Goal: Transaction & Acquisition: Purchase product/service

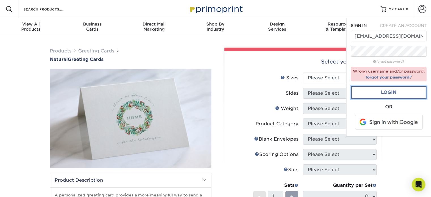
click at [382, 94] on link "Login" at bounding box center [389, 92] width 76 height 13
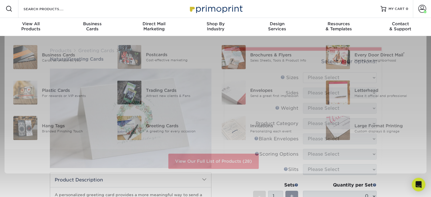
scroll to position [1, 0]
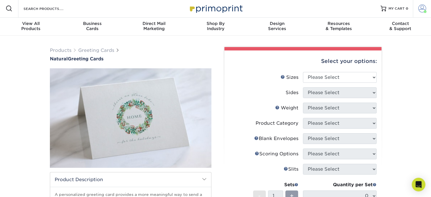
click at [425, 9] on span at bounding box center [422, 9] width 8 height 8
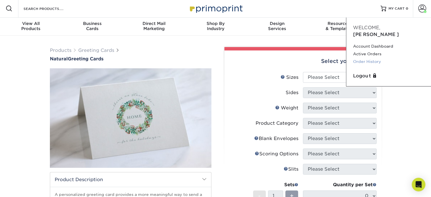
click at [370, 58] on link "Order History" at bounding box center [388, 62] width 71 height 8
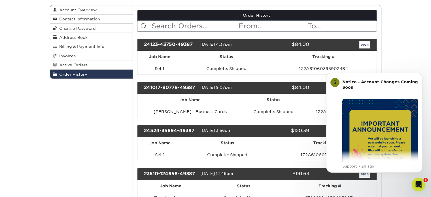
scroll to position [63, 0]
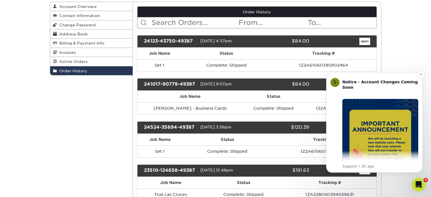
click at [374, 117] on img "Message content" at bounding box center [380, 137] width 76 height 76
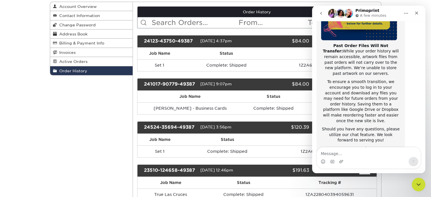
scroll to position [108, 0]
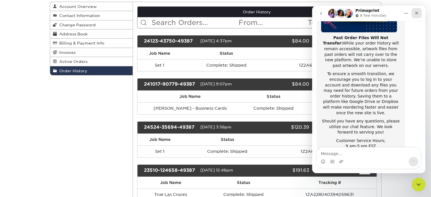
click at [415, 12] on icon "Close" at bounding box center [416, 13] width 5 height 5
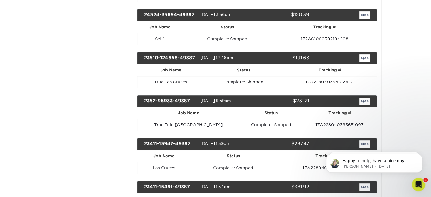
scroll to position [177, 0]
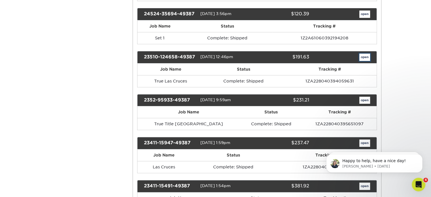
click at [363, 54] on link "open" at bounding box center [364, 57] width 11 height 7
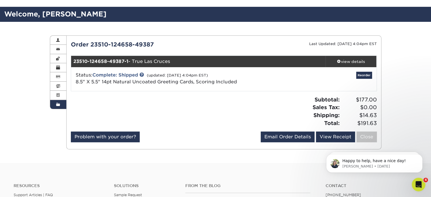
scroll to position [33, 0]
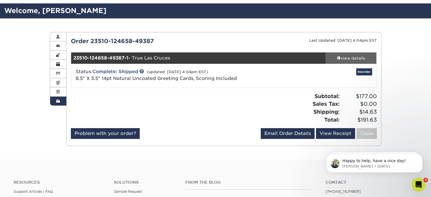
click at [347, 58] on div "view details" at bounding box center [351, 58] width 51 height 6
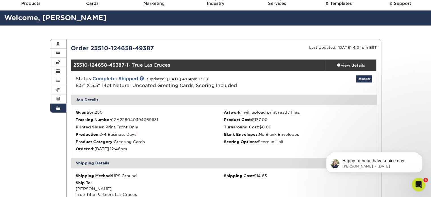
scroll to position [16, 0]
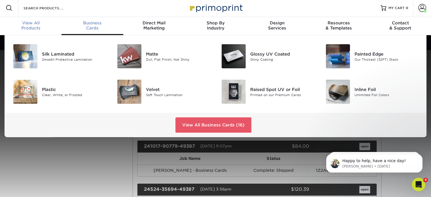
scroll to position [1, 0]
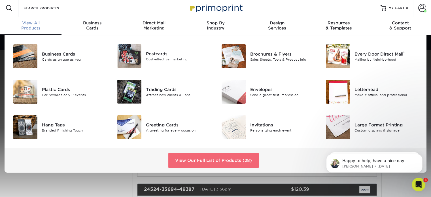
click at [216, 159] on link "View Our Full List of Products (28)" at bounding box center [213, 160] width 90 height 15
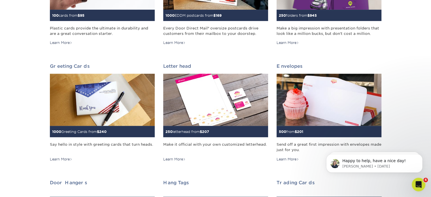
scroll to position [295, 0]
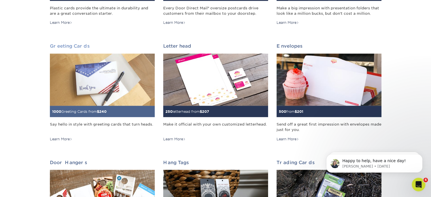
click at [63, 138] on div "Learn More" at bounding box center [61, 139] width 22 height 5
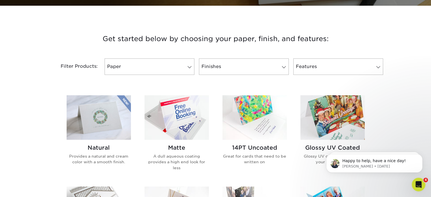
scroll to position [205, 0]
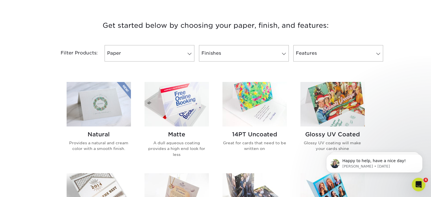
click at [111, 109] on img at bounding box center [99, 104] width 64 height 45
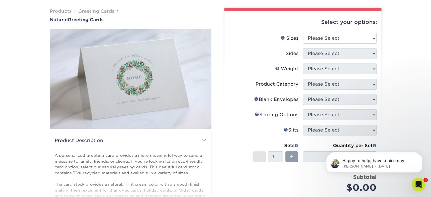
scroll to position [37, 0]
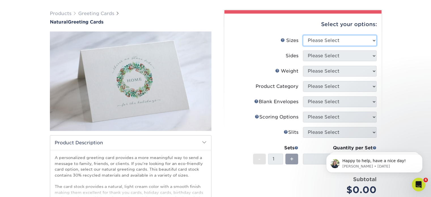
click at [367, 39] on select "Please Select 4.25" x 11" 5.5" x 8.5" 6" x 9" 6" x 12" 7" x 10" 8.5" x 11"" at bounding box center [340, 40] width 74 height 11
click at [342, 40] on select "Please Select 4.25" x 11" 5.5" x 8.5" 6" x 9" 6" x 12" 7" x 10" 8.5" x 11"" at bounding box center [340, 40] width 74 height 11
select select "5.50x8.50"
click at [303, 35] on select "Please Select 4.25" x 11" 5.5" x 8.5" 6" x 9" 6" x 12" 7" x 10" 8.5" x 11"" at bounding box center [340, 40] width 74 height 11
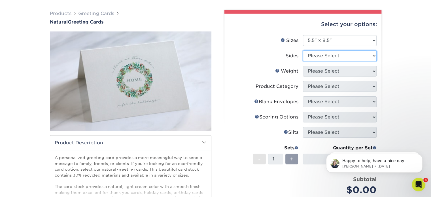
click at [329, 53] on select "Please Select Print Both Sides Print Front Only" at bounding box center [340, 55] width 74 height 11
select select "32d3c223-f82c-492b-b915-ba065a00862f"
click at [303, 50] on select "Please Select Print Both Sides Print Front Only" at bounding box center [340, 55] width 74 height 11
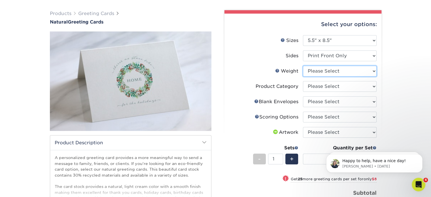
click at [329, 73] on select "Please Select 14PTNT" at bounding box center [340, 71] width 74 height 11
select select "14PTNT"
click at [303, 66] on select "Please Select 14PTNT" at bounding box center [340, 71] width 74 height 11
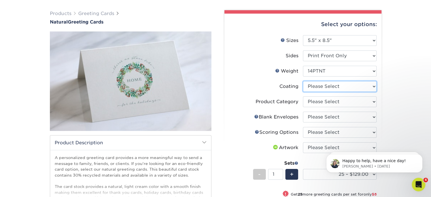
click at [353, 86] on select at bounding box center [340, 86] width 74 height 11
select select "3e7618de-abca-4bda-9f97-8b9129e913d8"
click at [303, 81] on select at bounding box center [340, 86] width 74 height 11
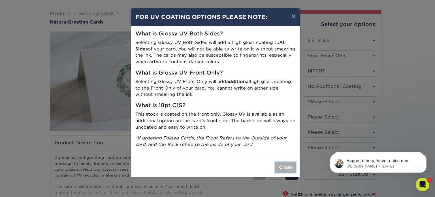
click at [281, 166] on button "Close" at bounding box center [286, 167] width 20 height 11
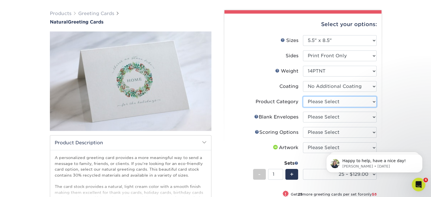
click at [359, 101] on select "Please Select Greeting Cards" at bounding box center [340, 101] width 74 height 11
select select "b7f8198f-f281-4438-a52e-cd7a5c5c0cfc"
click at [303, 96] on select "Please Select Greeting Cards" at bounding box center [340, 101] width 74 height 11
click at [352, 117] on select "Please Select No Blank Envelopes Yes 25 Natural Envelopes A2 Yes 50 Natural Env…" at bounding box center [340, 117] width 74 height 11
click at [389, 89] on div "Products Greeting Cards Natural Greeting Cards show more Templates /" at bounding box center [215, 154] width 431 height 311
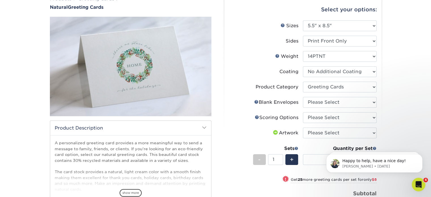
scroll to position [53, 0]
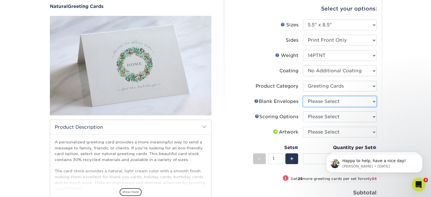
click at [364, 100] on select "Please Select No Blank Envelopes Yes 25 Natural Envelopes A2 Yes 50 Natural Env…" at bounding box center [340, 101] width 74 height 11
click at [391, 94] on div "Products Greeting Cards Natural Greeting Cards show more Templates /" at bounding box center [215, 138] width 431 height 311
click at [366, 118] on select "Please Select Score in Half" at bounding box center [340, 116] width 74 height 11
click at [393, 105] on div "Products Greeting Cards Natural Greeting Cards show more Templates /" at bounding box center [215, 138] width 431 height 311
click at [360, 119] on select "Please Select Score in Half" at bounding box center [340, 116] width 74 height 11
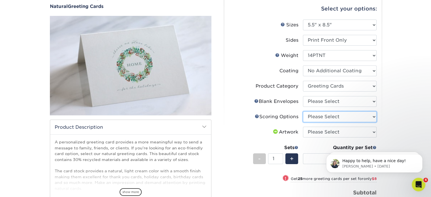
select select "b23166fa-223a-4016-b2d3-d3438452c7d9"
click at [303, 111] on select "Please Select Score in Half" at bounding box center [340, 116] width 74 height 11
click at [391, 107] on div "Products Greeting Cards Natural Greeting Cards show more Templates /" at bounding box center [215, 138] width 431 height 311
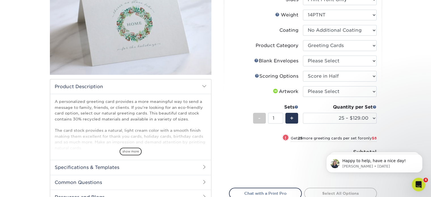
scroll to position [96, 0]
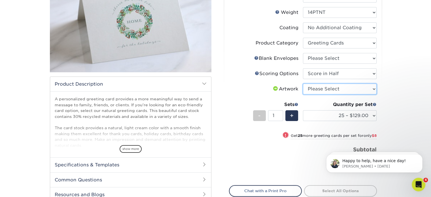
click at [352, 90] on select "Please Select I will upload files I need a design - $75" at bounding box center [340, 89] width 74 height 11
select select "upload"
click at [303, 84] on select "Please Select I will upload files I need a design - $75" at bounding box center [340, 89] width 74 height 11
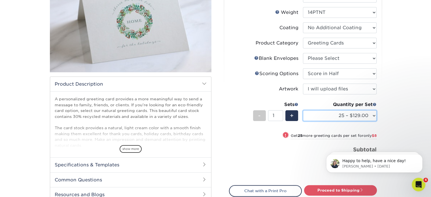
click at [372, 118] on select "25 – $129.00 50 – $137.00 75 – $141.00 100 – $151.00 250 – $177.00 500 – $223.0…" at bounding box center [340, 115] width 74 height 11
click at [390, 90] on div "Products Greeting Cards Natural Greeting Cards show more Templates /" at bounding box center [215, 95] width 431 height 311
click at [369, 115] on select "25 – $129.00 50 – $137.00 75 – $141.00 100 – $151.00 250 – $177.00 500 – $223.0…" at bounding box center [340, 115] width 74 height 11
select select "250 – $177.00"
click at [303, 110] on select "25 – $129.00 50 – $137.00 75 – $141.00 100 – $151.00 250 – $177.00 500 – $223.0…" at bounding box center [340, 115] width 74 height 11
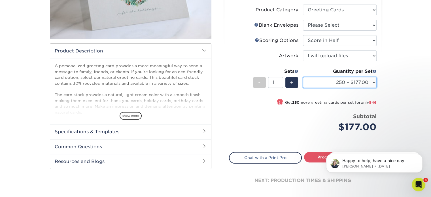
scroll to position [77, 0]
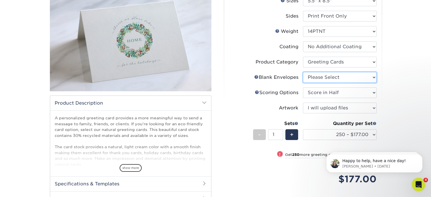
click at [370, 78] on select "Please Select No Blank Envelopes Yes 25 Natural Envelopes A2 Yes 50 Natural Env…" at bounding box center [340, 77] width 74 height 11
select select "56e60408-a4f9-4350-87aa-3d29c4a5cab5"
click at [303, 72] on select "Please Select No Blank Envelopes Yes 25 Natural Envelopes A2 Yes 50 Natural Env…" at bounding box center [340, 77] width 74 height 11
click at [396, 106] on div "Products Greeting Cards Natural Greeting Cards show more Templates /" at bounding box center [215, 114] width 431 height 311
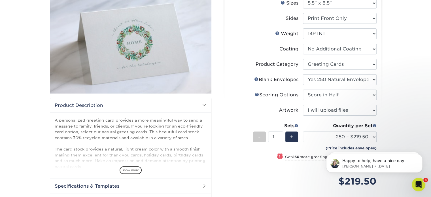
scroll to position [103, 0]
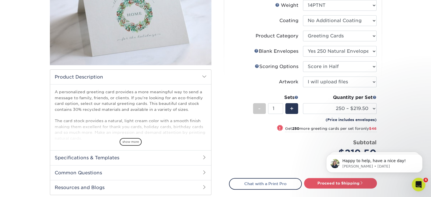
drag, startPoint x: 430, startPoint y: 80, endPoint x: 433, endPoint y: 101, distance: 21.2
click at [431, 101] on html "Resources Menu Search Products Account Welcome, Caitlyn Account Dashboard Activ…" at bounding box center [215, 153] width 431 height 513
click html "Happy to help, have a nice day! Irene • 31w ago S Family Owned &amp; Operated ❤…"
click at [361, 184] on span at bounding box center [362, 183] width 4 height 4
type input "Set 1"
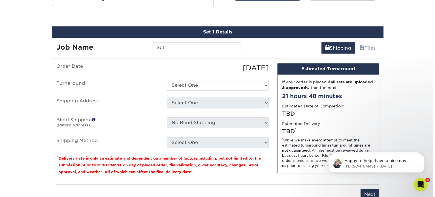
scroll to position [296, 0]
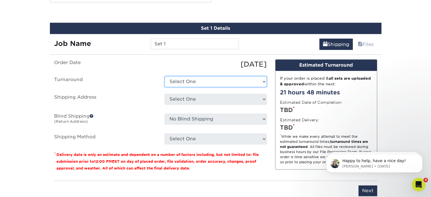
click at [261, 81] on select "Select One 2-4 Business Days 2 Day Next Business Day" at bounding box center [216, 81] width 102 height 11
click at [142, 82] on label "Turnaround" at bounding box center [105, 81] width 111 height 11
click at [259, 78] on select "Select One 2-4 Business Days 2 Day Next Business Day" at bounding box center [216, 81] width 102 height 11
select select "7f1427d8-e830-4955-a707-9eeffab45a26"
click at [165, 76] on select "Select One 2-4 Business Days 2 Day Next Business Day" at bounding box center [216, 81] width 102 height 11
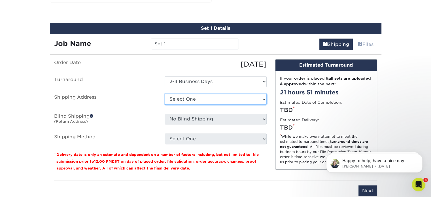
click at [254, 98] on select "Select One El Paso Fort Worth Title Fort Worth Title Harlingen Las Cruces Lower…" at bounding box center [216, 99] width 102 height 11
select select "newaddress"
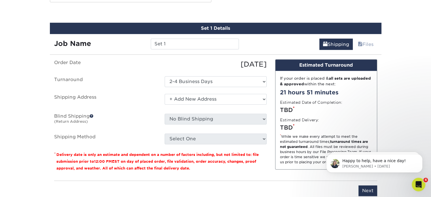
click at [165, 94] on select "Select One El Paso Fort Worth Title Fort Worth Title Harlingen Las Cruces Lower…" at bounding box center [216, 99] width 102 height 11
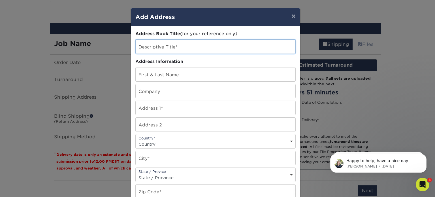
click at [160, 47] on input "text" at bounding box center [216, 47] width 160 height 14
type input "True Title Permian"
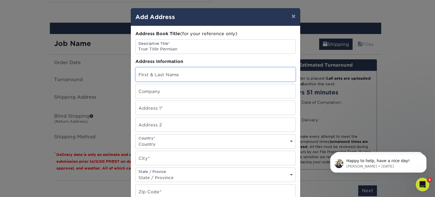
click at [173, 73] on input "text" at bounding box center [216, 74] width 160 height 14
type input "Heather Simmons"
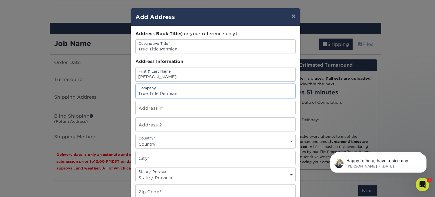
type input "True Title Permian"
click at [164, 104] on input "text" at bounding box center [216, 108] width 160 height 14
click at [160, 111] on input "text" at bounding box center [216, 108] width 160 height 14
paste input "4692 East University Suite 110 Odessa, Texas 79762"
type input "4692 East University Suite 110 Odessa, Texas 79762"
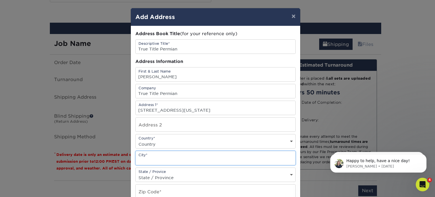
click at [153, 159] on input "text" at bounding box center [216, 158] width 160 height 14
type input "Odessa"
select select "TX"
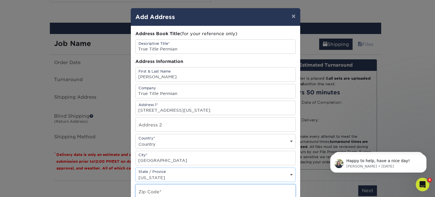
scroll to position [0, 0]
type input "79762"
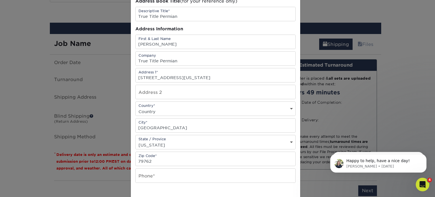
scroll to position [32, 0]
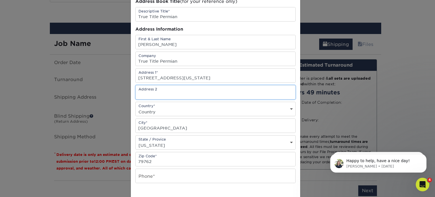
click at [167, 93] on input "text" at bounding box center [216, 92] width 160 height 14
type input "Suite 110"
click at [259, 75] on input "4692 East University Suite 110 Odessa, Texas 79762" at bounding box center [216, 76] width 160 height 14
type input "4692 East University"
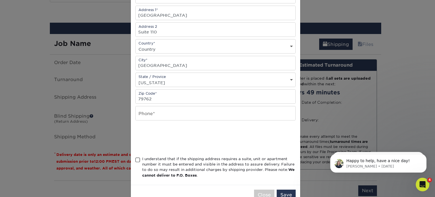
scroll to position [95, 0]
click at [160, 111] on input "text" at bounding box center [216, 113] width 160 height 14
click at [158, 115] on input "text" at bounding box center [216, 113] width 160 height 14
paste input "(432) 241-8649"
type input "(432) 241-8649"
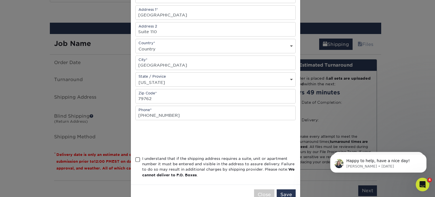
click at [136, 157] on span at bounding box center [138, 159] width 5 height 5
click at [0, 0] on input "I understand that if the shipping address requires a suite, unit or apartment n…" at bounding box center [0, 0] width 0 height 0
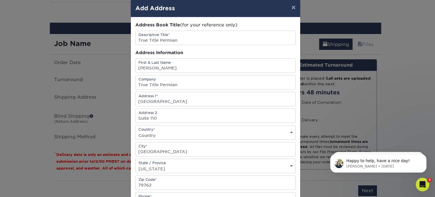
scroll to position [109, 0]
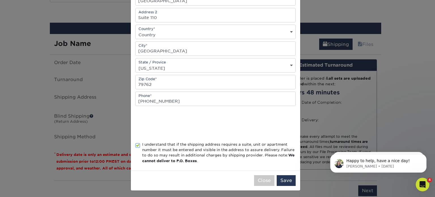
drag, startPoint x: 434, startPoint y: 65, endPoint x: 90, endPoint y: 5, distance: 348.4
click at [284, 177] on button "Save" at bounding box center [286, 180] width 19 height 11
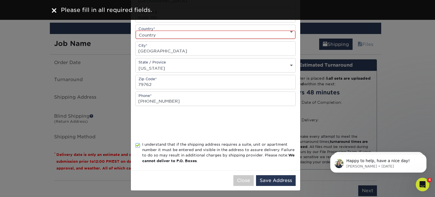
click at [282, 33] on select "Country United States Canada ----------------------------- Afghanistan Albania …" at bounding box center [216, 35] width 160 height 8
select select "US"
click at [136, 31] on select "Country United States Canada ----------------------------- Afghanistan Albania …" at bounding box center [216, 35] width 160 height 8
click at [277, 180] on button "Save Address" at bounding box center [276, 180] width 40 height 11
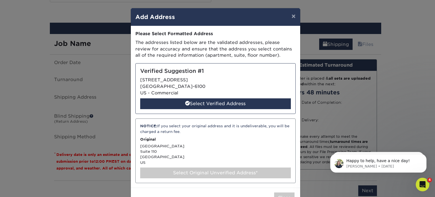
scroll to position [18, 0]
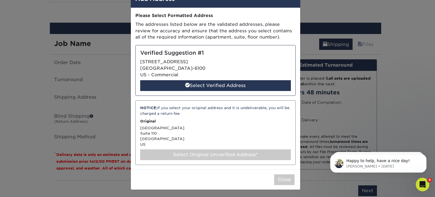
click at [212, 154] on div "Select Original Unverified Address*" at bounding box center [215, 154] width 151 height 11
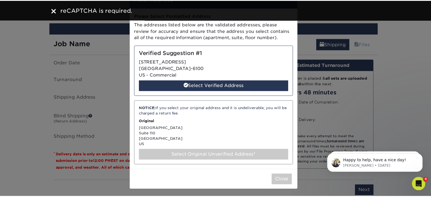
scroll to position [0, 0]
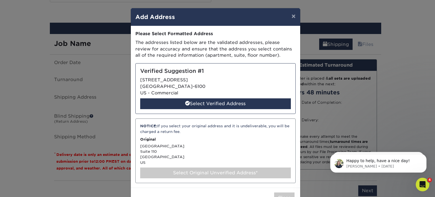
click at [205, 41] on p "The addresses listed below are the validated addresses, please review for accur…" at bounding box center [216, 48] width 160 height 19
click at [293, 16] on button "×" at bounding box center [293, 16] width 13 height 16
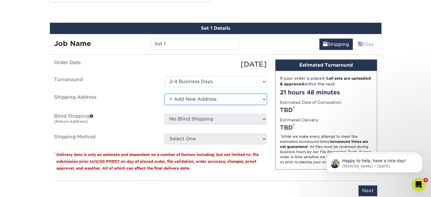
click at [257, 100] on select "Select One El Paso Fort Worth Title Fort Worth Title Harlingen Las Cruces Lower…" at bounding box center [216, 99] width 102 height 11
click at [141, 135] on label "Shipping Method" at bounding box center [105, 139] width 111 height 11
click at [262, 98] on select "Select One El Paso Fort Worth Title Fort Worth Title Harlingen Las Cruces Lower…" at bounding box center [216, 99] width 102 height 11
click at [165, 94] on select "Select One El Paso Fort Worth Title Fort Worth Title Harlingen Las Cruces Lower…" at bounding box center [216, 99] width 102 height 11
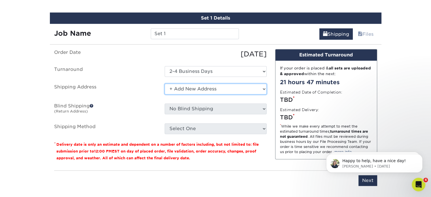
scroll to position [304, 0]
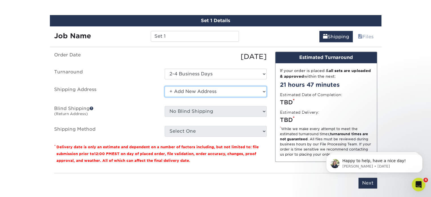
click at [265, 90] on select "Select One El Paso Fort Worth Title Fort Worth Title Harlingen Las Cruces Lower…" at bounding box center [216, 91] width 102 height 11
click at [165, 86] on select "Select One El Paso Fort Worth Title Fort Worth Title Harlingen Las Cruces Lower…" at bounding box center [216, 91] width 102 height 11
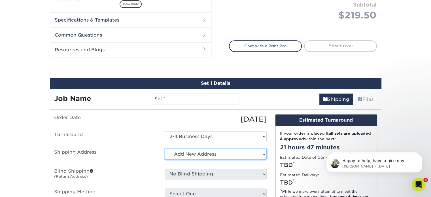
scroll to position [245, 0]
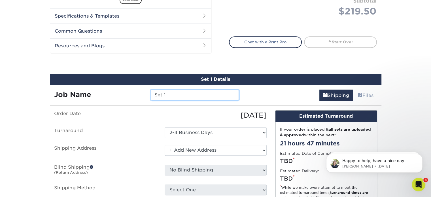
click at [177, 93] on input "Set 1" at bounding box center [195, 95] width 88 height 11
type input "S"
type input "Permian Greeting Cards"
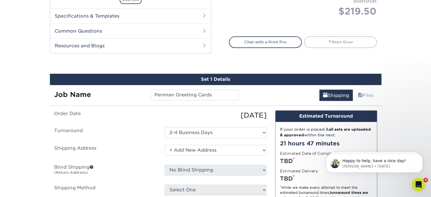
click at [259, 92] on div "Shipping Files" at bounding box center [312, 93] width 138 height 16
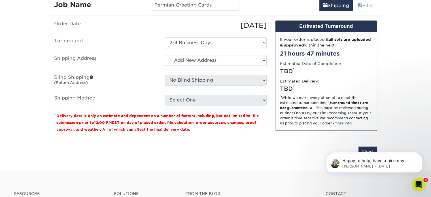
scroll to position [356, 0]
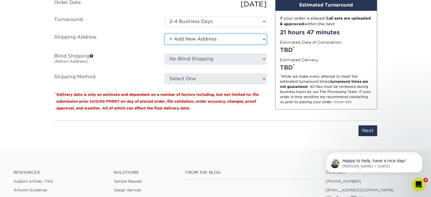
click at [232, 35] on select "Select One El Paso Fort Worth Title Fort Worth Title Harlingen Las Cruces Lower…" at bounding box center [216, 39] width 102 height 11
click at [165, 34] on select "Select One El Paso Fort Worth Title Fort Worth Title Harlingen Las Cruces Lower…" at bounding box center [216, 39] width 102 height 11
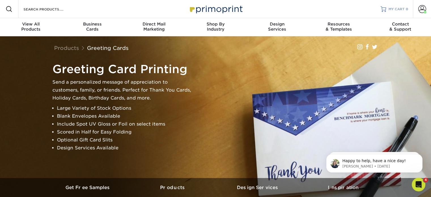
click at [392, 10] on span "MY CART" at bounding box center [397, 9] width 16 height 5
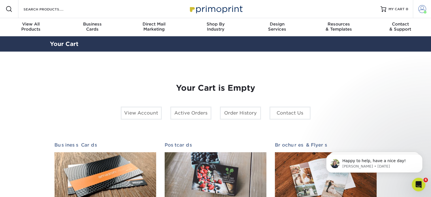
click at [421, 9] on span at bounding box center [422, 9] width 8 height 8
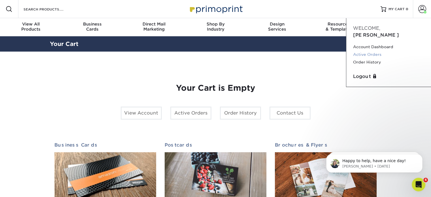
click at [361, 51] on link "Active Orders" at bounding box center [388, 55] width 71 height 8
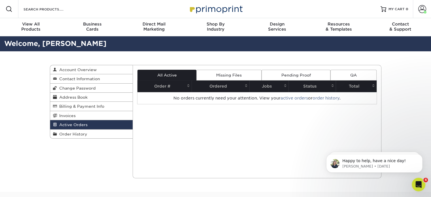
click at [231, 74] on link "Missing Files" at bounding box center [228, 75] width 65 height 11
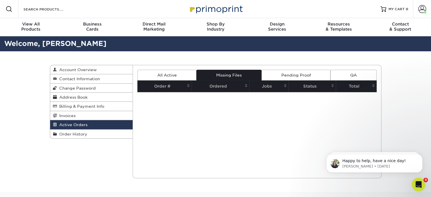
click at [297, 73] on link "Pending Proof" at bounding box center [296, 75] width 69 height 11
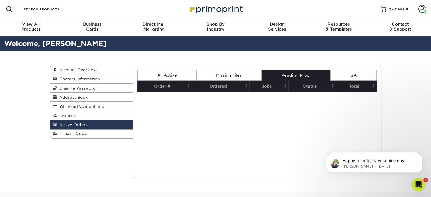
click at [349, 74] on link "QA" at bounding box center [354, 75] width 46 height 11
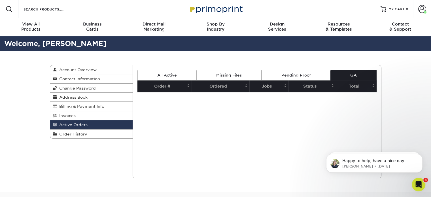
click at [169, 75] on link "All Active" at bounding box center [166, 75] width 59 height 11
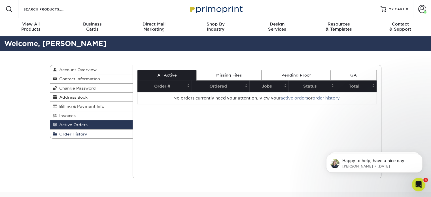
click at [77, 138] on link "Order History" at bounding box center [91, 134] width 83 height 9
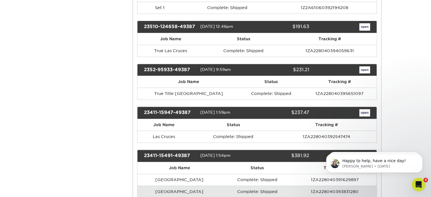
scroll to position [212, 0]
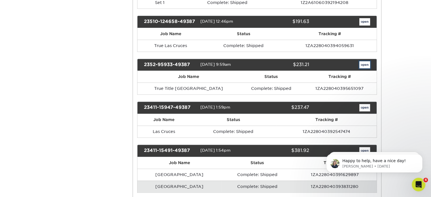
click at [367, 63] on link "open" at bounding box center [364, 64] width 11 height 7
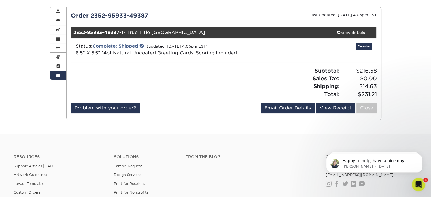
scroll to position [52, 0]
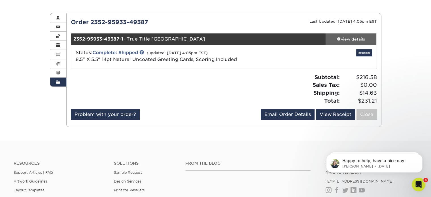
click at [343, 39] on div "view details" at bounding box center [351, 39] width 51 height 6
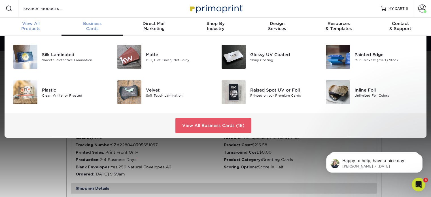
scroll to position [1, 0]
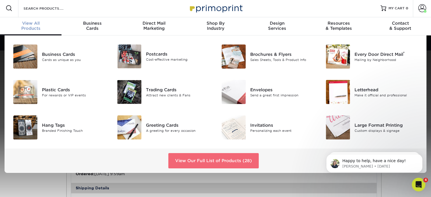
click at [211, 162] on link "View Our Full List of Products (28)" at bounding box center [213, 160] width 90 height 15
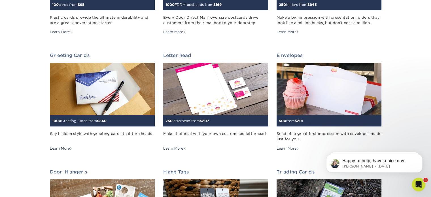
scroll to position [273, 0]
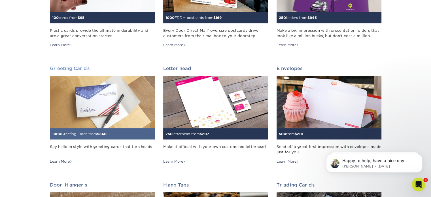
click at [67, 130] on div "1000 Greeting Cards from $ 240" at bounding box center [102, 133] width 105 height 11
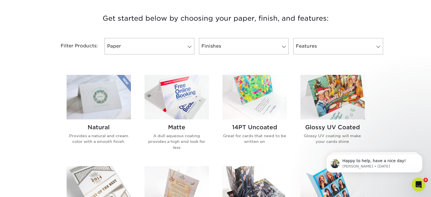
scroll to position [218, 0]
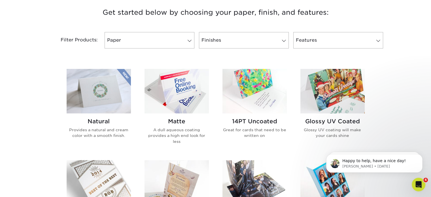
click at [110, 93] on img at bounding box center [99, 91] width 64 height 45
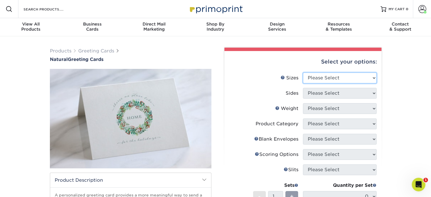
click at [357, 77] on select "Please Select 4.25" x 11" 5.5" x 8.5" 6" x 9" 6" x 12" 7" x 10" 8.5" x 11"" at bounding box center [340, 78] width 74 height 11
select select "5.50x8.50"
click at [303, 73] on select "Please Select 4.25" x 11" 5.5" x 8.5" 6" x 9" 6" x 12" 7" x 10" 8.5" x 11"" at bounding box center [340, 78] width 74 height 11
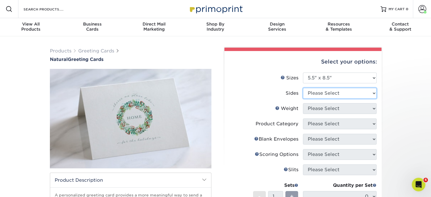
click at [338, 93] on select "Please Select Print Both Sides Print Front Only" at bounding box center [340, 93] width 74 height 11
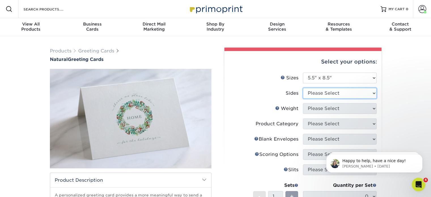
select select "32d3c223-f82c-492b-b915-ba065a00862f"
click at [303, 88] on select "Please Select Print Both Sides Print Front Only" at bounding box center [340, 93] width 74 height 11
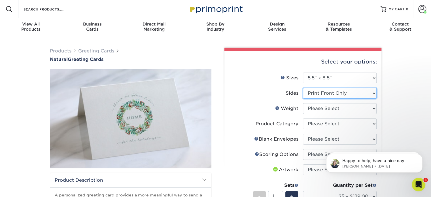
scroll to position [31, 0]
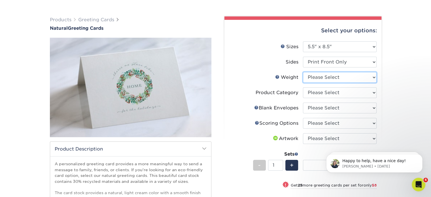
click at [350, 79] on select "Please Select 14PTNT" at bounding box center [340, 77] width 74 height 11
select select "14PTNT"
click at [303, 72] on select "Please Select 14PTNT" at bounding box center [340, 77] width 74 height 11
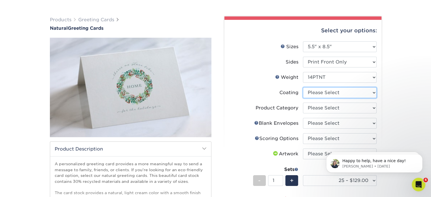
click at [332, 93] on select at bounding box center [340, 92] width 74 height 11
select select "3e7618de-abca-4bda-9f97-8b9129e913d8"
click at [303, 87] on select at bounding box center [340, 92] width 74 height 11
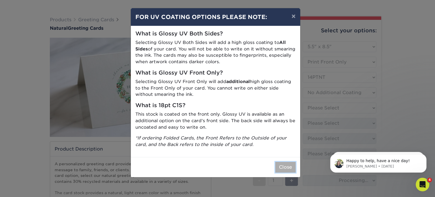
click at [287, 167] on button "Close" at bounding box center [286, 167] width 20 height 11
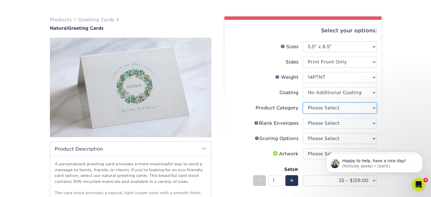
click at [325, 109] on select "Please Select Greeting Cards" at bounding box center [340, 108] width 74 height 11
select select "b7f8198f-f281-4438-a52e-cd7a5c5c0cfc"
click at [303, 103] on select "Please Select Greeting Cards" at bounding box center [340, 108] width 74 height 11
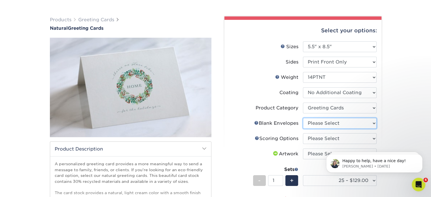
click at [338, 120] on select "Please Select No Blank Envelopes Yes 25 Natural Envelopes A2 Yes 50 Natural Env…" at bounding box center [340, 123] width 74 height 11
select select "56e60408-a4f9-4350-87aa-3d29c4a5cab5"
click at [303, 118] on select "Please Select No Blank Envelopes Yes 25 Natural Envelopes A2 Yes 50 Natural Env…" at bounding box center [340, 123] width 74 height 11
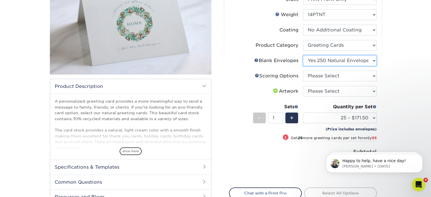
scroll to position [135, 0]
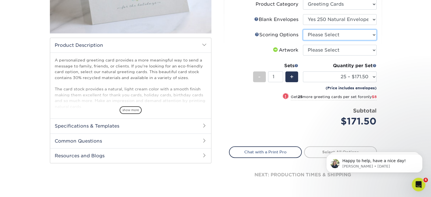
click at [327, 35] on select "Please Select Score in Half" at bounding box center [340, 34] width 74 height 11
select select "b23166fa-223a-4016-b2d3-d3438452c7d9"
click at [303, 29] on select "Please Select Score in Half" at bounding box center [340, 34] width 74 height 11
click at [331, 50] on select "Please Select I will upload files I need a design - $75" at bounding box center [340, 50] width 74 height 11
select select "upload"
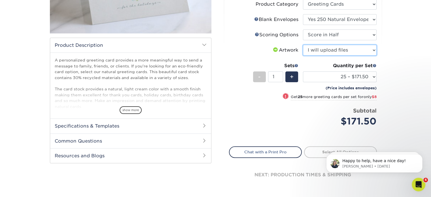
click at [303, 45] on select "Please Select I will upload files I need a design - $75" at bounding box center [340, 50] width 74 height 11
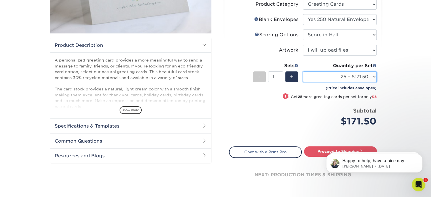
click at [370, 75] on select "25 – $171.50 50 – $179.50 75 – $183.50 100 – $193.50 250 – $219.50 500 – $265.5…" at bounding box center [340, 76] width 74 height 11
select select "250 – $219.50"
click at [303, 71] on select "25 – $171.50 50 – $179.50 75 – $183.50 100 – $193.50 250 – $219.50 500 – $265.5…" at bounding box center [340, 76] width 74 height 11
click at [389, 96] on div "Products Greeting Cards Natural Greeting Cards show more Templates /" at bounding box center [215, 56] width 431 height 311
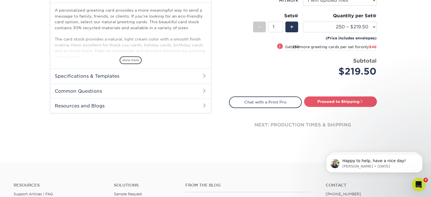
scroll to position [192, 0]
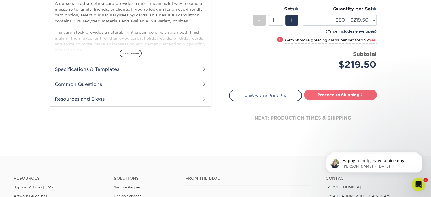
click at [341, 96] on link "Proceed to Shipping" at bounding box center [340, 95] width 73 height 10
type input "Set 1"
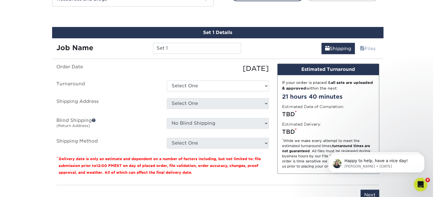
scroll to position [296, 0]
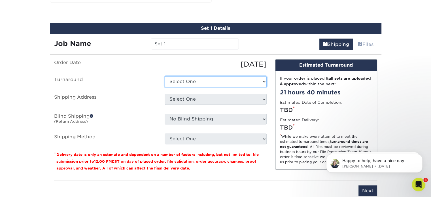
click at [261, 81] on select "Select One 2-4 Business Days 2 Day Next Business Day" at bounding box center [216, 81] width 102 height 11
select select "7f1427d8-e830-4955-a707-9eeffab45a26"
click at [165, 76] on select "Select One 2-4 Business Days 2 Day Next Business Day" at bounding box center [216, 81] width 102 height 11
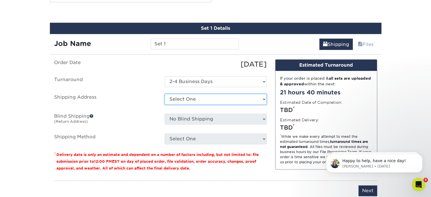
click at [255, 98] on select "Select [GEOGRAPHIC_DATA] Title [GEOGRAPHIC_DATA] Title [GEOGRAPHIC_DATA] [GEOGR…" at bounding box center [216, 99] width 102 height 11
select select "newaddress"
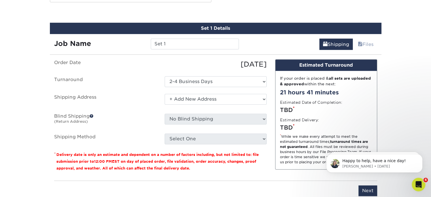
click at [165, 94] on select "Select [GEOGRAPHIC_DATA] Title [GEOGRAPHIC_DATA] Title [GEOGRAPHIC_DATA] [GEOGR…" at bounding box center [216, 99] width 102 height 11
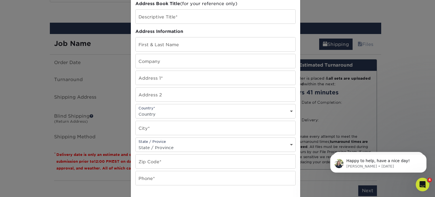
scroll to position [0, 0]
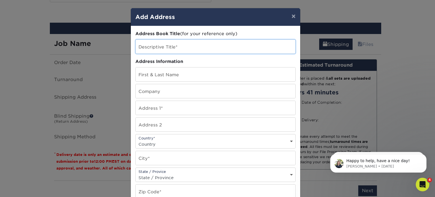
click at [157, 49] on input "text" at bounding box center [216, 47] width 160 height 14
type input "True Title Permian"
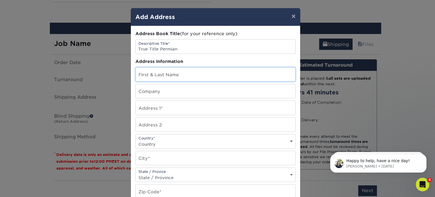
click at [160, 74] on input "text" at bounding box center [216, 74] width 160 height 14
type input "[PERSON_NAME]"
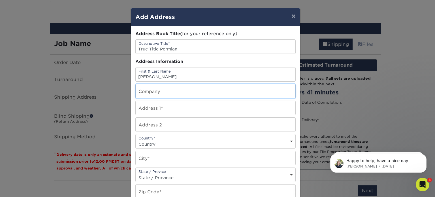
click at [155, 92] on input "text" at bounding box center [216, 91] width 160 height 14
type input "True Title Permian"
click at [151, 109] on input "text" at bounding box center [216, 108] width 160 height 14
type input "[GEOGRAPHIC_DATA]"
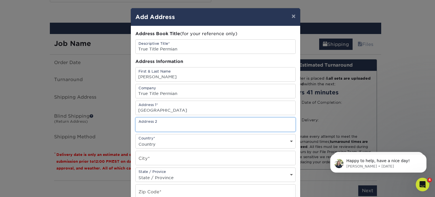
click at [151, 126] on input "text" at bounding box center [216, 125] width 160 height 14
type input "Suite 110"
click at [149, 156] on input "text" at bounding box center [216, 158] width 160 height 14
type input "[GEOGRAPHIC_DATA]"
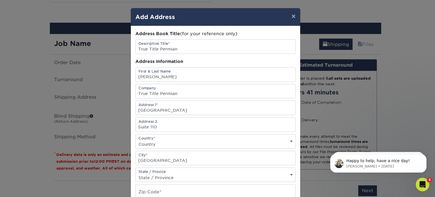
click at [152, 143] on select "Country [GEOGRAPHIC_DATA] [GEOGRAPHIC_DATA] ----------------------------- [GEOG…" at bounding box center [216, 144] width 160 height 8
select select "US"
click at [136, 140] on select "Country [GEOGRAPHIC_DATA] [GEOGRAPHIC_DATA] ----------------------------- [GEOG…" at bounding box center [216, 144] width 160 height 8
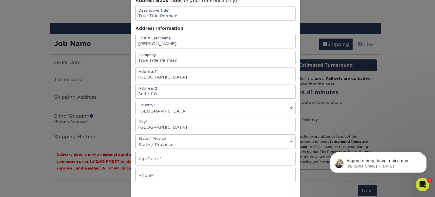
scroll to position [56, 0]
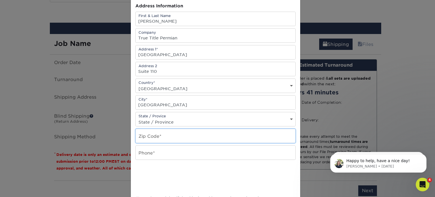
click at [158, 136] on input "text" at bounding box center [216, 136] width 160 height 14
type input "79762"
click at [156, 152] on input "text" at bounding box center [216, 153] width 160 height 14
type input "[PHONE_NUMBER]"
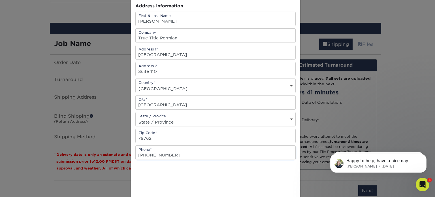
click at [158, 120] on select "State / Province Alabama Alaska Arizona Arkansas California Colorado Connecticu…" at bounding box center [216, 122] width 160 height 8
select select "TX"
click at [136, 118] on select "State / Province Alabama Alaska Arizona Arkansas California Colorado Connecticu…" at bounding box center [216, 122] width 160 height 8
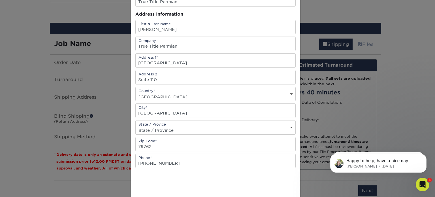
scroll to position [109, 0]
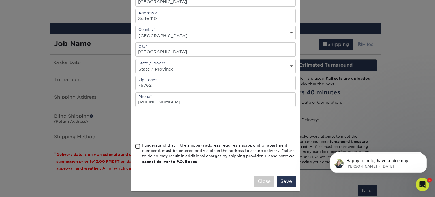
click at [136, 145] on span at bounding box center [138, 146] width 5 height 5
click at [0, 0] on input "I understand that if the shipping address requires a suite, unit or apartment n…" at bounding box center [0, 0] width 0 height 0
click at [282, 179] on button "Save" at bounding box center [286, 181] width 19 height 11
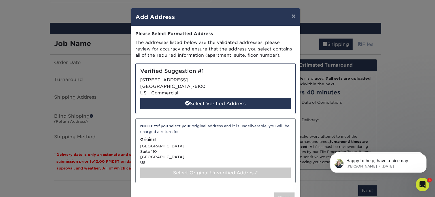
scroll to position [18, 0]
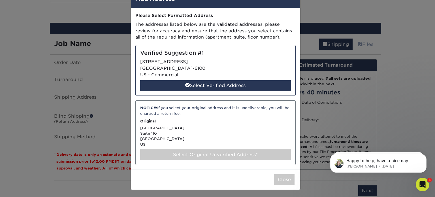
click at [213, 153] on div "Select Original Unverified Address*" at bounding box center [215, 154] width 151 height 11
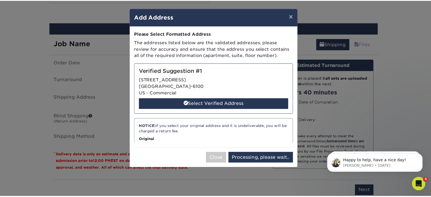
scroll to position [0, 0]
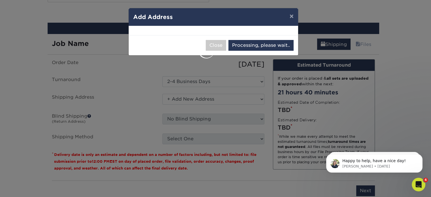
select select "285120"
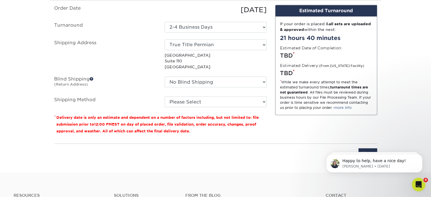
scroll to position [350, 0]
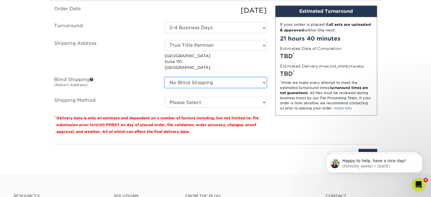
click at [261, 84] on select "No Blind Shipping El Paso Fort Worth Title Fort Worth Title Harlingen Las Cruce…" at bounding box center [216, 82] width 102 height 11
click at [92, 79] on span at bounding box center [92, 79] width 4 height 4
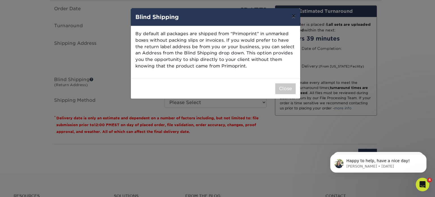
click at [294, 16] on button "×" at bounding box center [293, 16] width 13 height 16
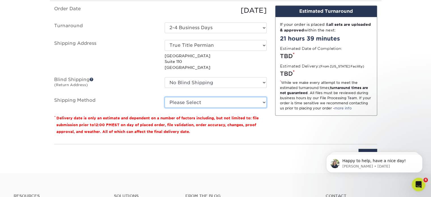
click at [263, 102] on select "Please Select Ground Shipping (+$12.98) 3 Day Shipping Service (+$15.43) 2 Day …" at bounding box center [216, 102] width 102 height 11
select select "03"
click at [165, 97] on select "Please Select Ground Shipping (+$12.98) 3 Day Shipping Service (+$15.43) 2 Day …" at bounding box center [216, 102] width 102 height 11
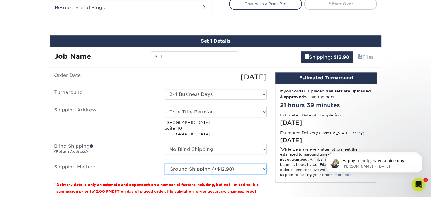
scroll to position [274, 0]
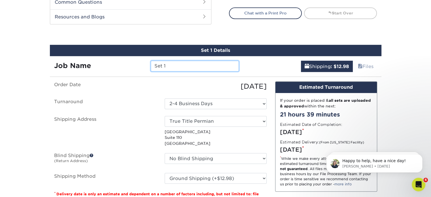
click at [190, 63] on input "Set 1" at bounding box center [195, 66] width 88 height 11
type input "S"
type input "True Permian Greeting Cards"
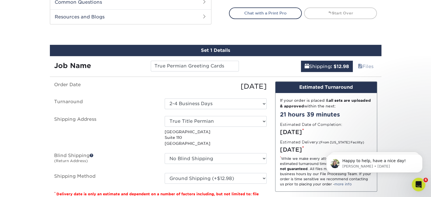
click at [405, 107] on div "Products Greeting Cards Natural Greeting Cards show more Templates /" at bounding box center [215, 5] width 431 height 487
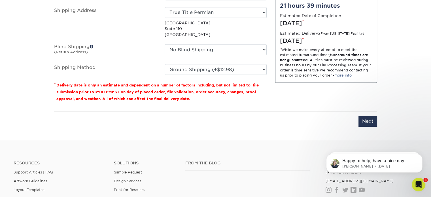
scroll to position [388, 0]
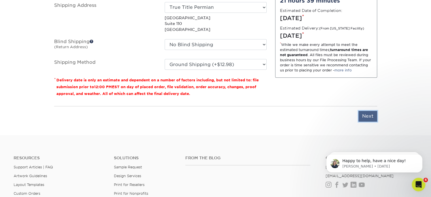
click at [373, 117] on input "Next" at bounding box center [368, 116] width 19 height 11
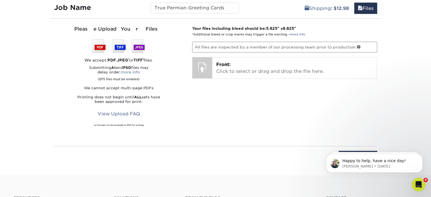
scroll to position [346, 0]
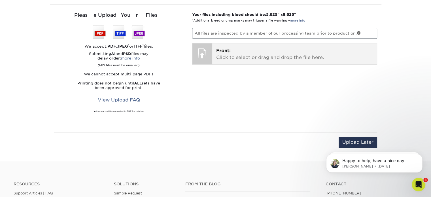
click at [244, 52] on p "Front: Click to select or drag and drop the file here." at bounding box center [294, 54] width 157 height 14
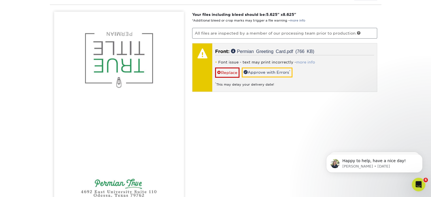
click at [305, 60] on link "more info" at bounding box center [305, 62] width 19 height 4
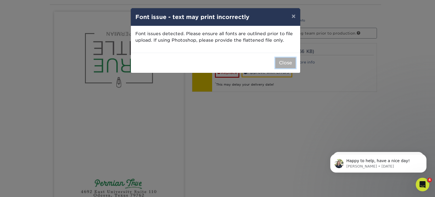
click at [284, 61] on button "Close" at bounding box center [286, 63] width 20 height 11
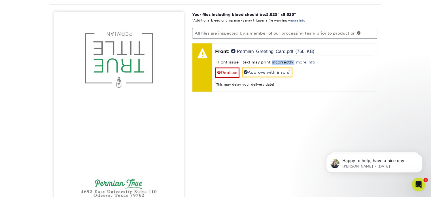
click at [284, 61] on li "Font issue - text may print incorrectly - more info" at bounding box center [294, 62] width 159 height 5
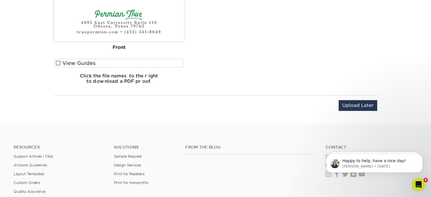
scroll to position [512, 0]
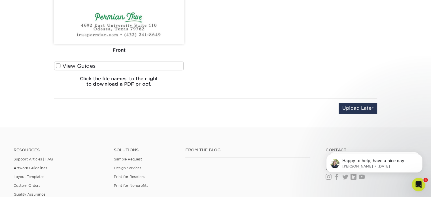
click at [59, 65] on span at bounding box center [58, 65] width 5 height 5
click at [0, 0] on input "View Guides" at bounding box center [0, 0] width 0 height 0
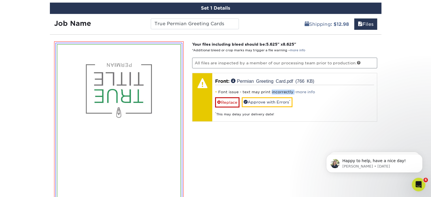
scroll to position [315, 0]
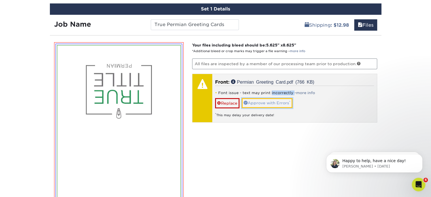
click at [264, 103] on link "Approve with Errors *" at bounding box center [267, 103] width 51 height 10
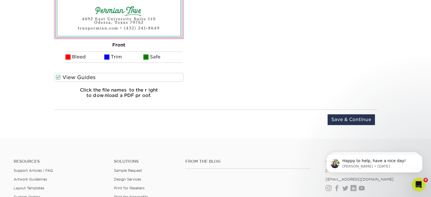
scroll to position [516, 0]
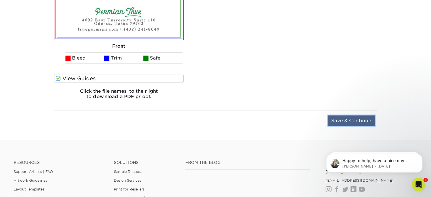
click at [355, 120] on input "Save & Continue" at bounding box center [351, 120] width 47 height 11
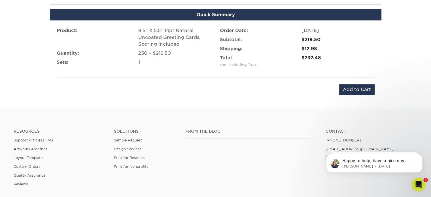
scroll to position [362, 0]
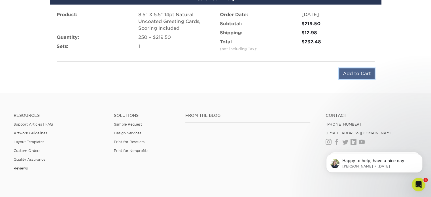
click at [354, 73] on input "Add to Cart" at bounding box center [356, 73] width 35 height 11
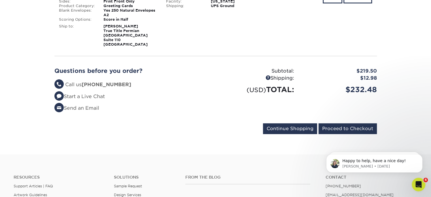
scroll to position [124, 0]
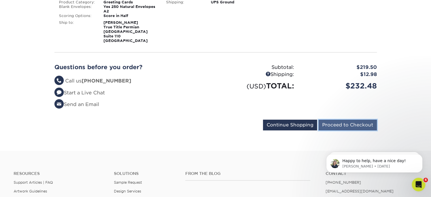
click at [347, 123] on input "Proceed to Checkout" at bounding box center [348, 125] width 58 height 11
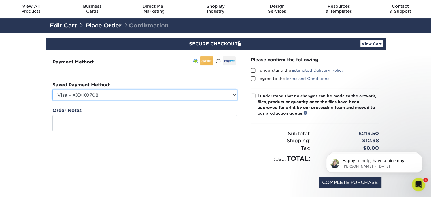
click at [233, 93] on select "Visa - XXXX0708 Visa - XXXX6723 Visa - XXXX7952 Visa - XXXX6454 Visa - XXXX9100…" at bounding box center [144, 95] width 185 height 11
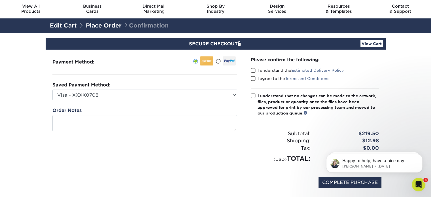
click at [174, 73] on div "Payment Method:" at bounding box center [145, 110] width 198 height 120
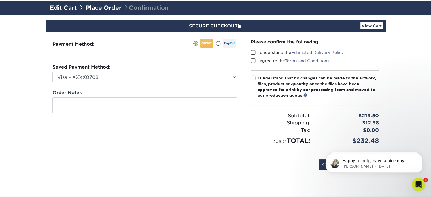
scroll to position [34, 0]
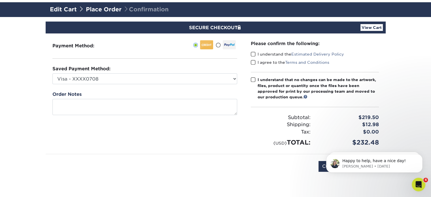
click at [254, 53] on span at bounding box center [253, 54] width 5 height 5
click at [0, 0] on input "I understand the Estimated Delivery Policy" at bounding box center [0, 0] width 0 height 0
click at [252, 61] on span at bounding box center [253, 62] width 5 height 5
click at [0, 0] on input "I agree to the Terms and Conditions" at bounding box center [0, 0] width 0 height 0
click at [253, 79] on span at bounding box center [253, 79] width 5 height 5
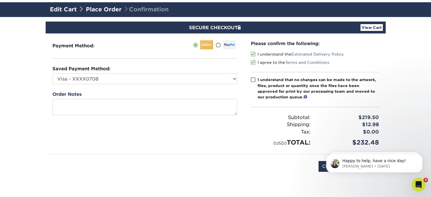
click at [0, 0] on input "I understand that no changes can be made to the artwork, files, product or quan…" at bounding box center [0, 0] width 0 height 0
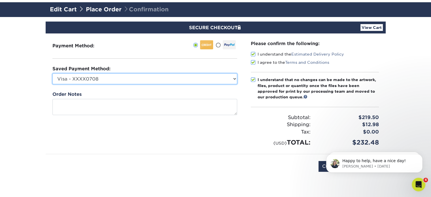
click at [231, 81] on select "Visa - XXXX0708 Visa - XXXX6723 Visa - XXXX7952 Visa - XXXX6454 Visa - XXXX9100…" at bounding box center [144, 78] width 185 height 11
select select
click at [52, 73] on select "Visa - XXXX0708 Visa - XXXX6723 Visa - XXXX7952 Visa - XXXX6454 Visa - XXXX9100…" at bounding box center [144, 78] width 185 height 11
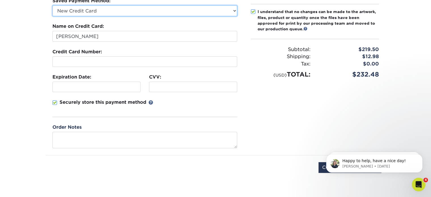
scroll to position [109, 0]
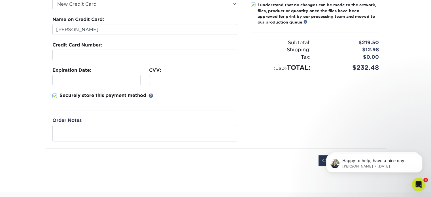
click at [297, 111] on div "Please confirm the following: I understand the Estimated Delivery Policy I agre…" at bounding box center [315, 54] width 142 height 190
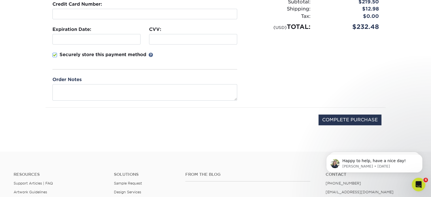
scroll to position [152, 0]
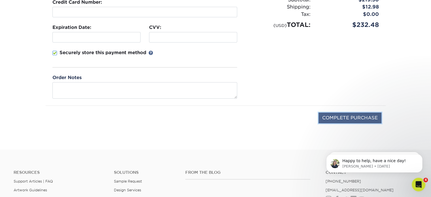
click at [350, 116] on input "COMPLETE PURCHASE" at bounding box center [350, 118] width 63 height 11
type input "PROCESSING, PLEASE WAIT..."
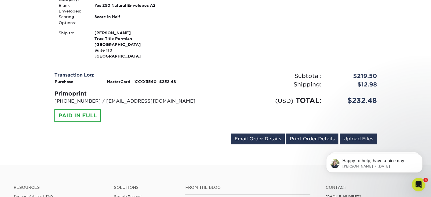
scroll to position [209, 0]
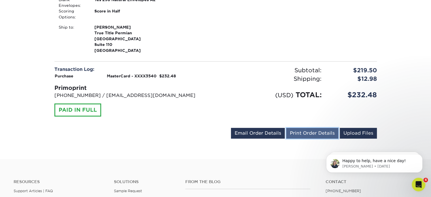
click at [310, 131] on link "Print Order Details" at bounding box center [312, 133] width 52 height 11
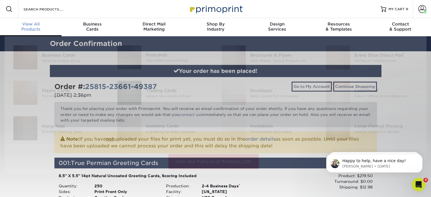
scroll to position [0, 0]
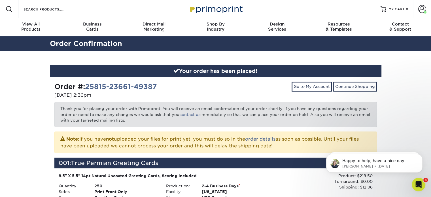
click at [204, 11] on img at bounding box center [215, 9] width 57 height 12
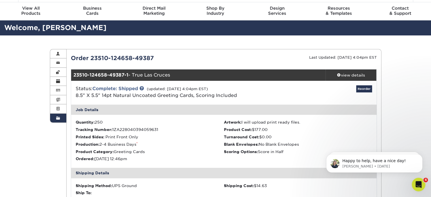
scroll to position [108, 0]
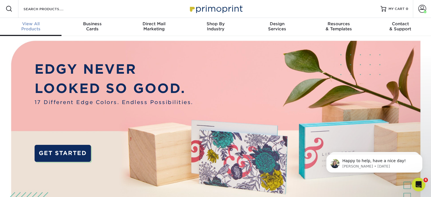
scroll to position [1, 0]
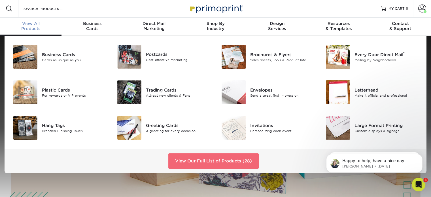
click at [210, 160] on link "View Our Full List of Products (28)" at bounding box center [213, 160] width 90 height 15
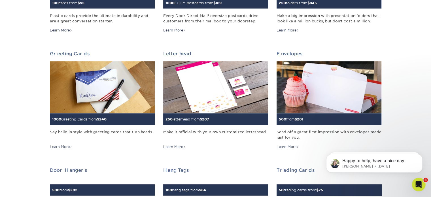
scroll to position [322, 0]
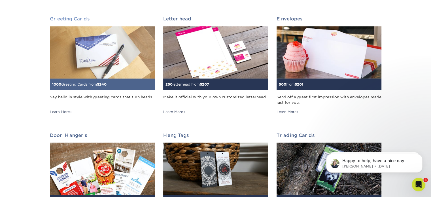
click at [84, 80] on div "1000 Greeting Cards from $ 240" at bounding box center [102, 84] width 105 height 11
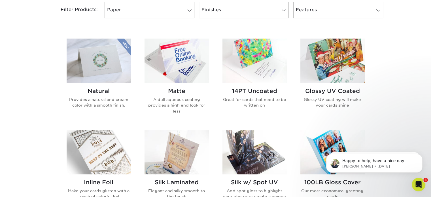
click at [99, 63] on img at bounding box center [99, 61] width 64 height 45
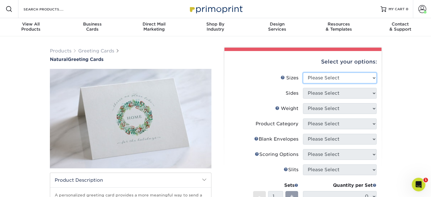
click at [355, 75] on select "Please Select 4.25" x 11" 5.5" x 8.5" 6" x 9" 6" x 12" 7" x 10" 8.5" x 11"" at bounding box center [340, 78] width 74 height 11
select select "5.50x8.50"
click at [303, 73] on select "Please Select 4.25" x 11" 5.5" x 8.5" 6" x 9" 6" x 12" 7" x 10" 8.5" x 11"" at bounding box center [340, 78] width 74 height 11
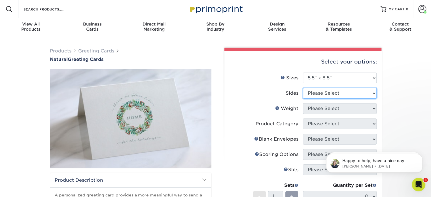
click at [338, 95] on select "Please Select Print Both Sides Print Front Only" at bounding box center [340, 93] width 74 height 11
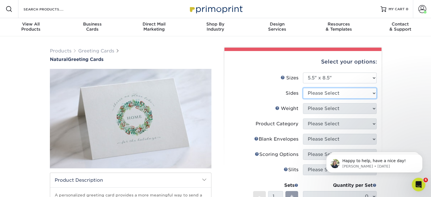
select select "32d3c223-f82c-492b-b915-ba065a00862f"
click at [303, 88] on select "Please Select Print Both Sides Print Front Only" at bounding box center [340, 93] width 74 height 11
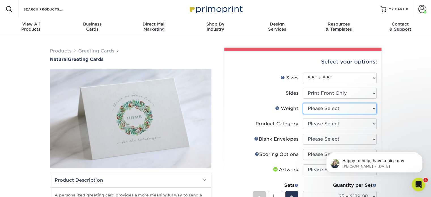
click at [350, 108] on select "Please Select 14PTNT" at bounding box center [340, 108] width 74 height 11
select select "14PTNT"
click at [303, 103] on select "Please Select 14PTNT" at bounding box center [340, 108] width 74 height 11
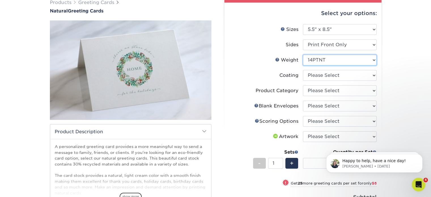
scroll to position [53, 0]
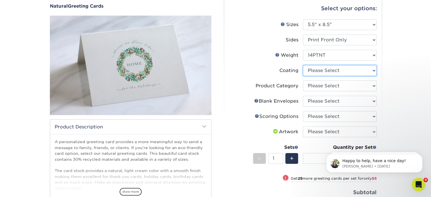
click at [353, 67] on select at bounding box center [340, 70] width 74 height 11
select select "3e7618de-abca-4bda-9f97-8b9129e913d8"
click at [303, 65] on select at bounding box center [340, 70] width 74 height 11
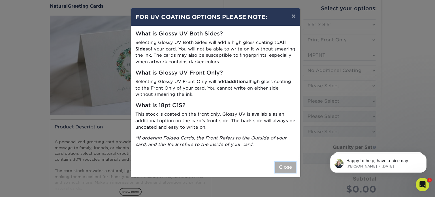
click at [286, 167] on button "Close" at bounding box center [286, 167] width 20 height 11
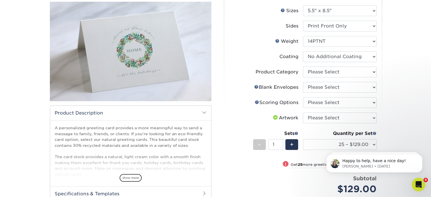
scroll to position [66, 0]
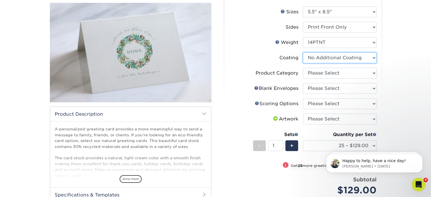
click at [372, 58] on select at bounding box center [340, 57] width 74 height 11
click at [303, 52] on select at bounding box center [340, 57] width 74 height 11
click at [371, 73] on select "Please Select Greeting Cards" at bounding box center [340, 73] width 74 height 11
select select "b7f8198f-f281-4438-a52e-cd7a5c5c0cfc"
click at [303, 68] on select "Please Select Greeting Cards" at bounding box center [340, 73] width 74 height 11
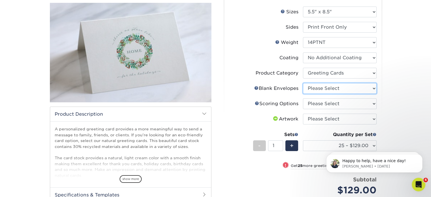
click at [363, 89] on select "Please Select No Blank Envelopes Yes 25 Natural Envelopes A2 Yes 50 Natural Env…" at bounding box center [340, 88] width 74 height 11
select select "56e60408-a4f9-4350-87aa-3d29c4a5cab5"
click at [303, 83] on select "Please Select No Blank Envelopes Yes 25 Natural Envelopes A2 Yes 50 Natural Env…" at bounding box center [340, 88] width 74 height 11
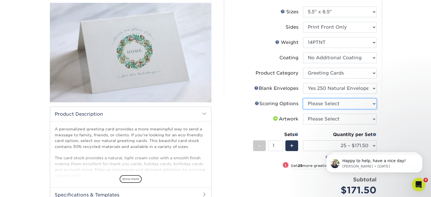
click at [353, 104] on select "Please Select Score in Half" at bounding box center [340, 103] width 74 height 11
select select "b23166fa-223a-4016-b2d3-d3438452c7d9"
click at [303, 98] on select "Please Select Score in Half" at bounding box center [340, 103] width 74 height 11
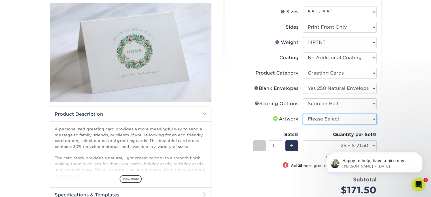
click at [344, 119] on select "Please Select I will upload files I need a design - $75" at bounding box center [340, 119] width 74 height 11
select select "upload"
click at [303, 114] on select "Please Select I will upload files I need a design - $75" at bounding box center [340, 119] width 74 height 11
click at [353, 146] on body "Happy to help, have a nice day! Irene • 31w ago S Family Owned &amp; Operated ❤…" at bounding box center [374, 161] width 109 height 35
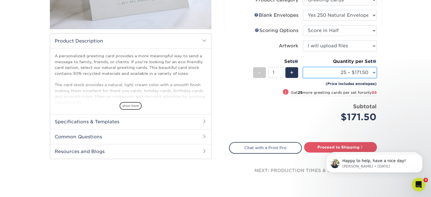
click at [372, 71] on select "25 – $171.50 50 – $179.50 75 – $183.50 100 – $193.50 250 – $219.50 500 – $265.5…" at bounding box center [340, 72] width 74 height 11
select select "250 – $219.50"
click at [303, 67] on select "25 – $171.50 50 – $179.50 75 – $183.50 100 – $193.50 250 – $219.50 500 – $265.5…" at bounding box center [340, 72] width 74 height 11
click at [391, 92] on div "Products Greeting Cards Natural Greeting Cards show more Templates /" at bounding box center [215, 52] width 431 height 311
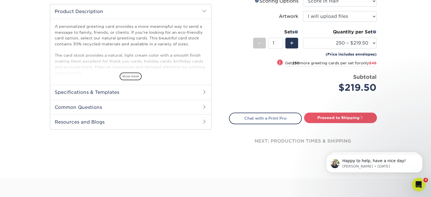
scroll to position [185, 0]
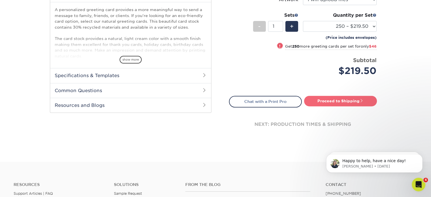
click at [361, 100] on span at bounding box center [362, 101] width 4 height 4
type input "Set 1"
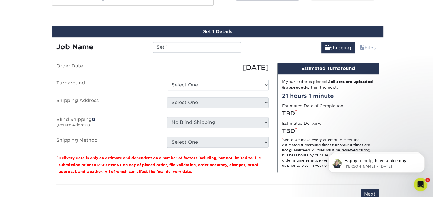
scroll to position [296, 0]
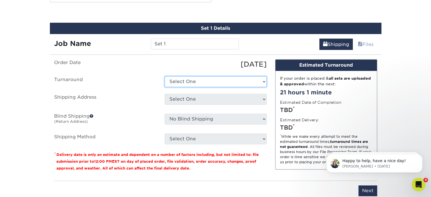
click at [262, 82] on select "Select One 2-4 Business Days 2 Day Next Business Day" at bounding box center [216, 81] width 102 height 11
select select "7f1427d8-e830-4955-a707-9eeffab45a26"
click at [165, 76] on select "Select One 2-4 Business Days 2 Day Next Business Day" at bounding box center [216, 81] width 102 height 11
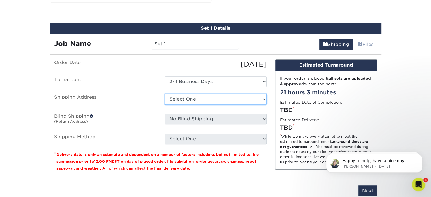
click at [254, 100] on select "Select One El Paso Fort Worth Title Fort Worth Title Harlingen Las Cruces Lower…" at bounding box center [216, 99] width 102 height 11
select select "newaddress"
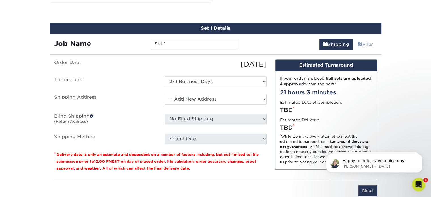
click at [165, 94] on select "Select One El Paso Fort Worth Title Fort Worth Title Harlingen Las Cruces Lower…" at bounding box center [216, 99] width 102 height 11
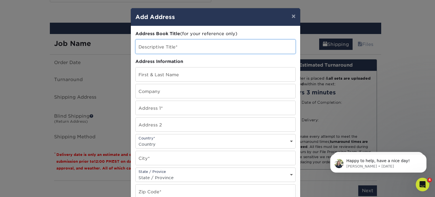
click at [166, 48] on input "text" at bounding box center [216, 47] width 160 height 14
type input "True Title Houston"
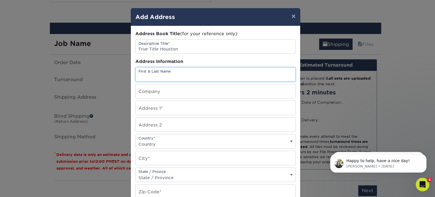
click at [161, 76] on input "text" at bounding box center [216, 74] width 160 height 14
click at [172, 78] on input "Karen Hayes" at bounding box center [216, 74] width 160 height 14
type input "[PERSON_NAME]"
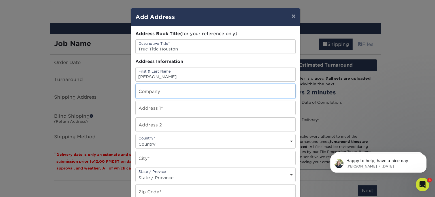
click at [162, 90] on input "text" at bounding box center [216, 91] width 160 height 14
type input "True Title Houston"
click at [156, 112] on input "text" at bounding box center [216, 108] width 160 height 14
click at [157, 109] on input "text" at bounding box center [216, 108] width 160 height 14
paste input "1885 St. James Place, Suite 120 Houston, TX, 77056"
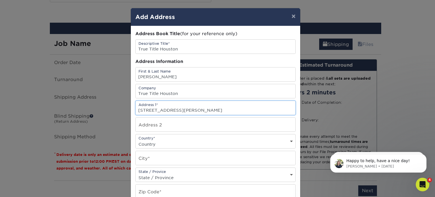
type input "1885 St. James Place, Suite 120 Houston, TX, 77056"
click at [162, 125] on input "text" at bounding box center [216, 125] width 160 height 14
type input "Suite 120"
click at [202, 140] on select "Country United States Canada ----------------------------- Afghanistan Albania …" at bounding box center [216, 144] width 160 height 8
select select "US"
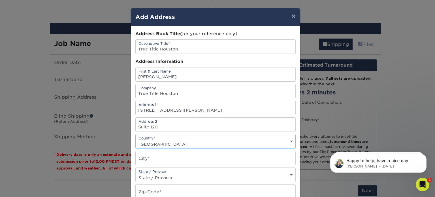
click at [136, 140] on select "Country United States Canada ----------------------------- Afghanistan Albania …" at bounding box center [216, 144] width 160 height 8
click at [155, 158] on input "text" at bounding box center [216, 158] width 160 height 14
type input "Houston"
select select "TX"
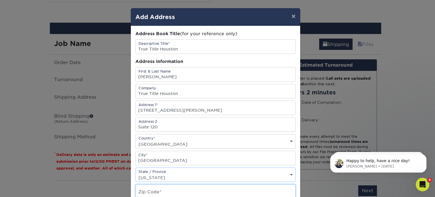
scroll to position [0, 0]
type input "77056"
click at [255, 109] on input "1885 St. James Place, Suite 120 Houston, TX, 77056" at bounding box center [216, 108] width 160 height 14
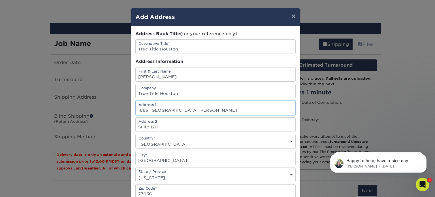
type input "1885 [GEOGRAPHIC_DATA][PERSON_NAME]"
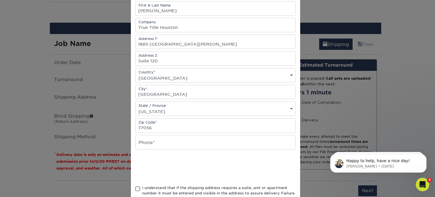
scroll to position [76, 0]
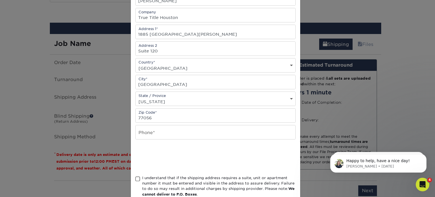
click at [136, 178] on span at bounding box center [138, 178] width 5 height 5
click at [0, 0] on input "I understand that if the shipping address requires a suite, unit or apartment n…" at bounding box center [0, 0] width 0 height 0
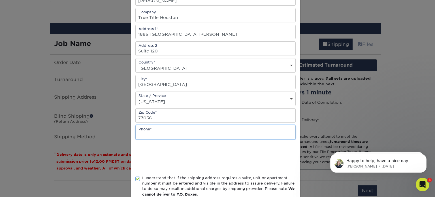
click at [151, 131] on input "text" at bounding box center [216, 132] width 160 height 14
paste input "(281) 220-1724"
type input "(281) 220-1724"
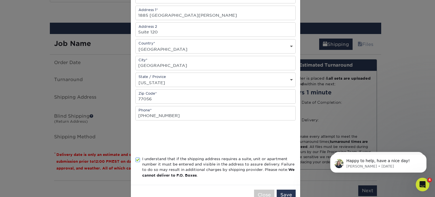
scroll to position [109, 0]
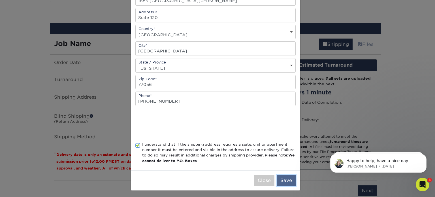
click at [283, 176] on button "Save" at bounding box center [286, 180] width 19 height 11
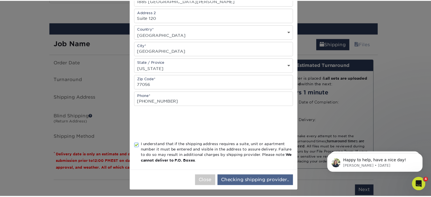
scroll to position [0, 0]
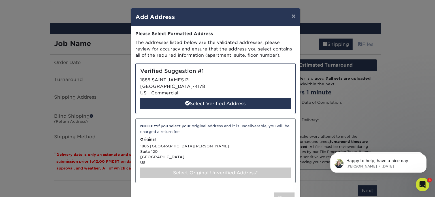
click at [204, 171] on div "Select Original Unverified Address*" at bounding box center [215, 173] width 151 height 11
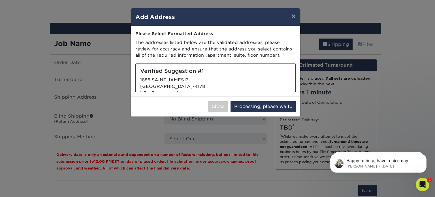
select select "285125"
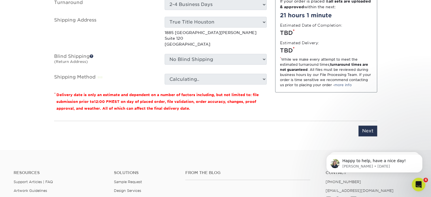
scroll to position [380, 0]
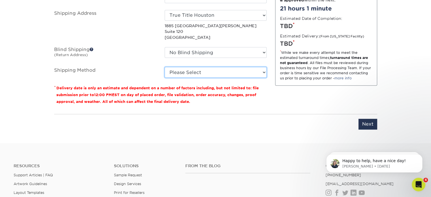
click at [263, 70] on select "Please Select Ground Shipping (+$13.34) 3 Day Shipping Service (+$19.39) 2 Day …" at bounding box center [216, 72] width 102 height 11
select select "03"
click at [165, 67] on select "Please Select Ground Shipping (+$13.34) 3 Day Shipping Service (+$19.39) 2 Day …" at bounding box center [216, 72] width 102 height 11
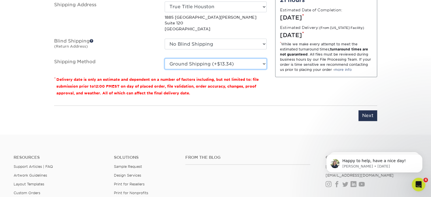
scroll to position [401, 0]
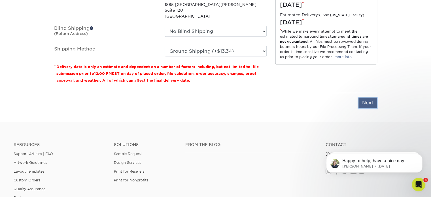
click at [366, 105] on input "Next" at bounding box center [368, 103] width 19 height 11
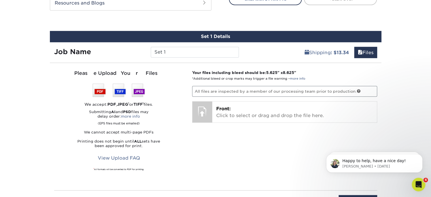
scroll to position [283, 0]
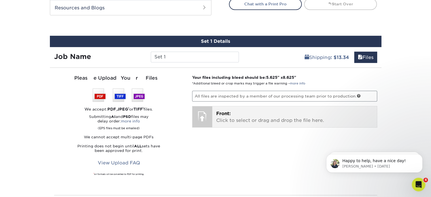
click at [248, 116] on p "Front: Click to select or drag and drop the file here." at bounding box center [294, 117] width 157 height 14
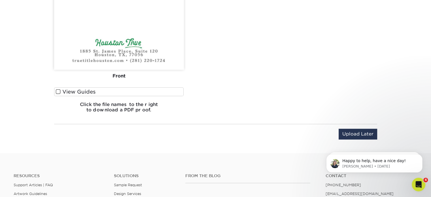
scroll to position [492, 0]
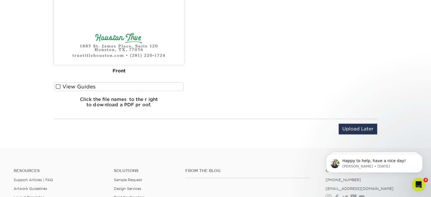
click at [59, 84] on span at bounding box center [58, 86] width 5 height 5
click at [0, 0] on input "View Guides" at bounding box center [0, 0] width 0 height 0
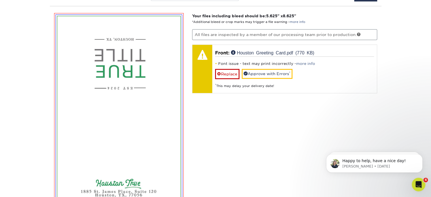
scroll to position [319, 0]
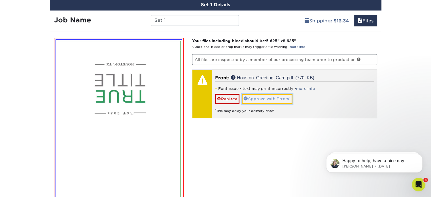
click at [271, 96] on link "Approve with Errors *" at bounding box center [267, 99] width 51 height 10
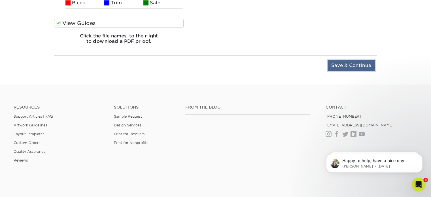
click at [343, 64] on input "Save & Continue" at bounding box center [351, 65] width 47 height 11
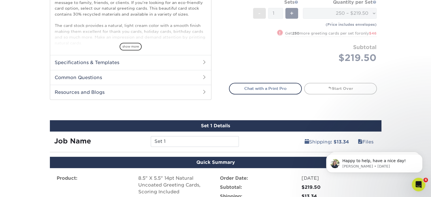
scroll to position [197, 0]
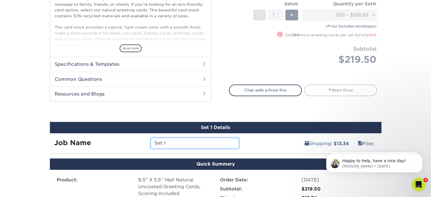
click at [176, 140] on input "Set 1" at bounding box center [195, 143] width 88 height 11
type input "S"
type input "True Title Houston"
click at [259, 146] on div "Shipping : $13.34 Files" at bounding box center [312, 141] width 138 height 16
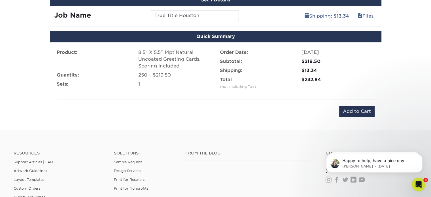
scroll to position [332, 0]
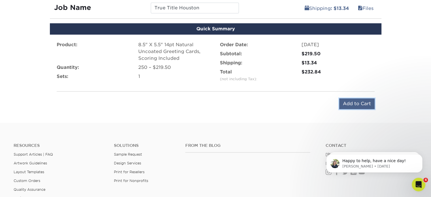
click at [352, 103] on input "Add to Cart" at bounding box center [356, 103] width 35 height 11
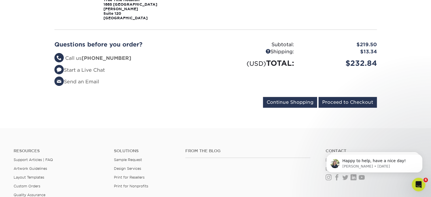
scroll to position [155, 0]
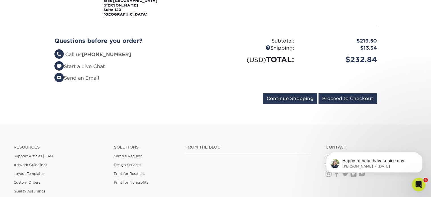
drag, startPoint x: 433, startPoint y: 48, endPoint x: 435, endPoint y: 114, distance: 65.8
click at [431, 114] on html "Resources Menu Search Products Account Welcome, Caitlyn Account Dashboard Activ…" at bounding box center [215, 68] width 431 height 445
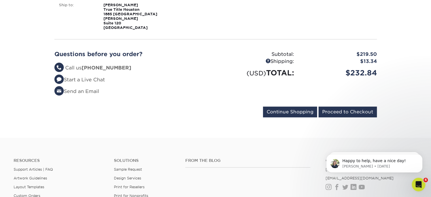
scroll to position [142, 0]
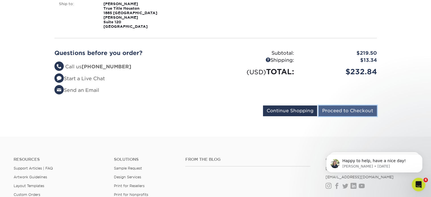
click at [360, 106] on input "Proceed to Checkout" at bounding box center [348, 110] width 58 height 11
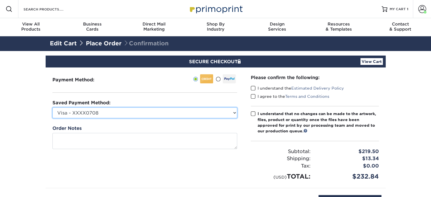
click at [230, 114] on select "Visa - XXXX0708 Visa - XXXX6723 Visa - XXXX7952 Visa - XXXX6454 Visa - XXXX9100…" at bounding box center [144, 112] width 185 height 11
select select
click at [52, 107] on select "Visa - XXXX0708 Visa - XXXX6723 Visa - XXXX7952 Visa - XXXX6454 Visa - XXXX9100…" at bounding box center [144, 112] width 185 height 11
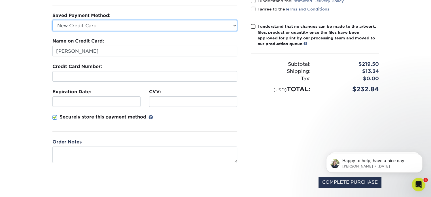
scroll to position [94, 0]
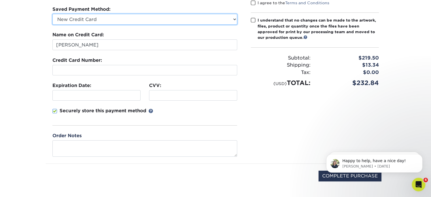
click at [129, 18] on select "Visa - XXXX0708 Visa - XXXX6723 Visa - XXXX7952 Visa - XXXX6454 Visa - XXXX9100…" at bounding box center [144, 19] width 185 height 11
click at [52, 14] on select "Visa - XXXX0708 Visa - XXXX6723 Visa - XXXX7952 Visa - XXXX6454 Visa - XXXX9100…" at bounding box center [144, 19] width 185 height 11
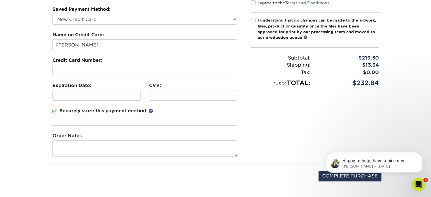
click at [275, 122] on div "Please confirm the following: I understand the Estimated Delivery Policy I agre…" at bounding box center [315, 69] width 142 height 190
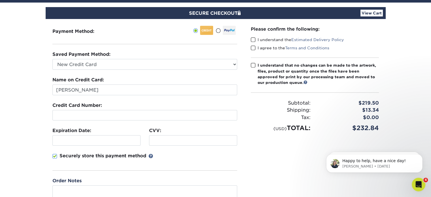
scroll to position [45, 0]
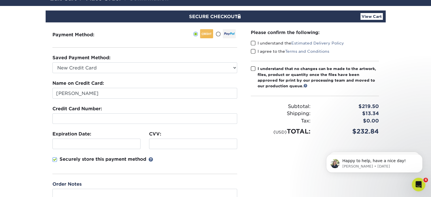
click at [255, 43] on span at bounding box center [253, 43] width 5 height 5
click at [0, 0] on input "I understand the Estimated Delivery Policy" at bounding box center [0, 0] width 0 height 0
click at [253, 51] on span at bounding box center [253, 51] width 5 height 5
click at [0, 0] on input "I agree to the Terms and Conditions" at bounding box center [0, 0] width 0 height 0
click at [255, 68] on span at bounding box center [253, 68] width 5 height 5
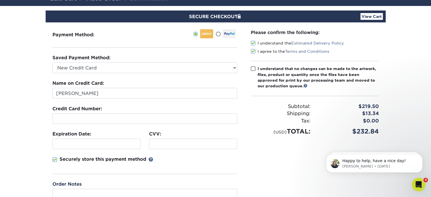
click at [0, 0] on input "I understand that no changes can be made to the artwork, files, product or quan…" at bounding box center [0, 0] width 0 height 0
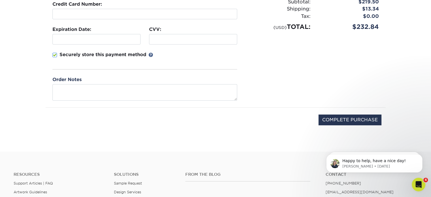
scroll to position [151, 0]
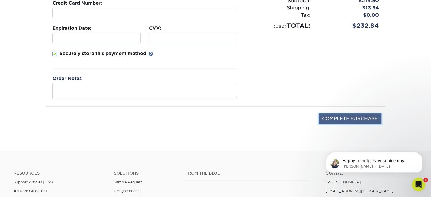
click at [353, 118] on input "COMPLETE PURCHASE" at bounding box center [350, 118] width 63 height 11
type input "PROCESSING, PLEASE WAIT..."
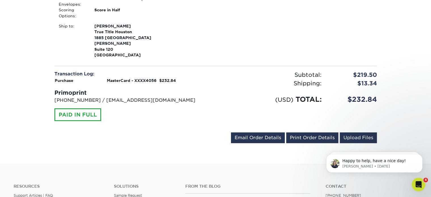
scroll to position [253, 0]
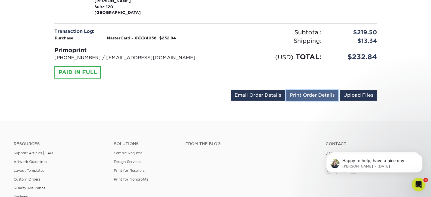
click at [315, 90] on link "Print Order Details" at bounding box center [312, 95] width 52 height 11
